Goal: Information Seeking & Learning: Learn about a topic

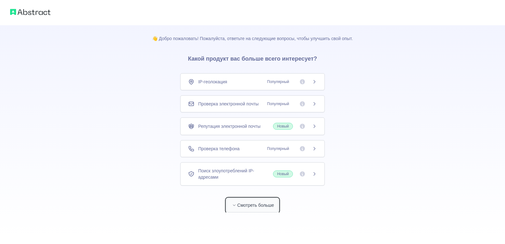
click at [248, 206] on font "Смотреть больше" at bounding box center [256, 205] width 37 height 5
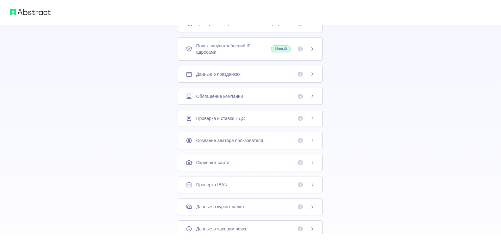
scroll to position [126, 0]
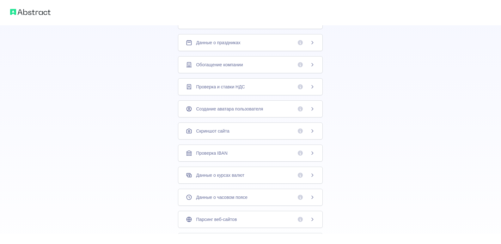
click at [217, 134] on font "Скриншот сайта" at bounding box center [212, 131] width 33 height 6
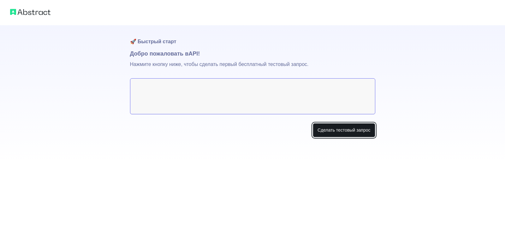
click at [344, 133] on font "Сделать тестовый запрос" at bounding box center [344, 130] width 53 height 6
click at [184, 81] on textarea at bounding box center [252, 96] width 245 height 36
drag, startPoint x: 148, startPoint y: 59, endPoint x: 149, endPoint y: 55, distance: 4.2
click at [148, 59] on p "Нажмите кнопку ниже, чтобы сделать первый бесплатный тестовый запрос." at bounding box center [252, 68] width 245 height 20
click at [154, 40] on font "🚀 Быстрый старт" at bounding box center [153, 41] width 46 height 5
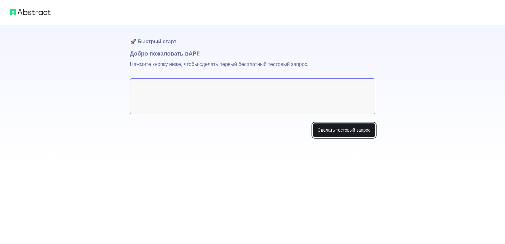
click at [353, 128] on font "Сделать тестовый запрос" at bounding box center [344, 130] width 53 height 5
